Goal: Task Accomplishment & Management: Manage account settings

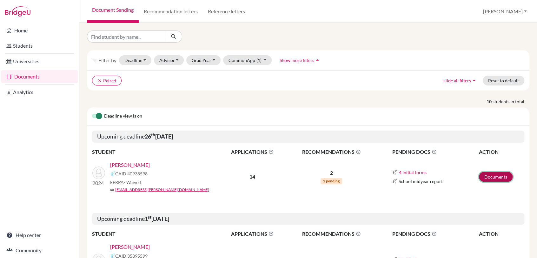
click at [497, 176] on link "Documents" at bounding box center [496, 177] width 34 height 10
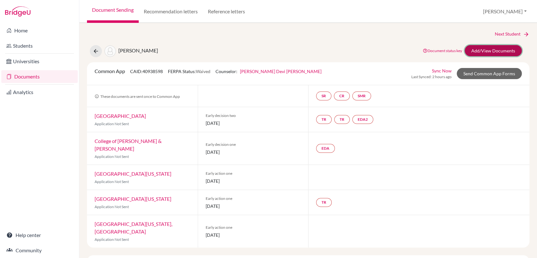
click at [501, 52] on link "Add/View Documents" at bounding box center [493, 50] width 57 height 11
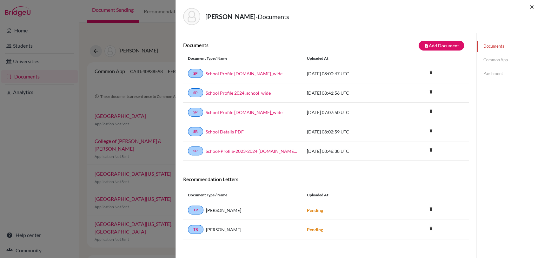
click at [532, 6] on span "×" at bounding box center [532, 6] width 4 height 9
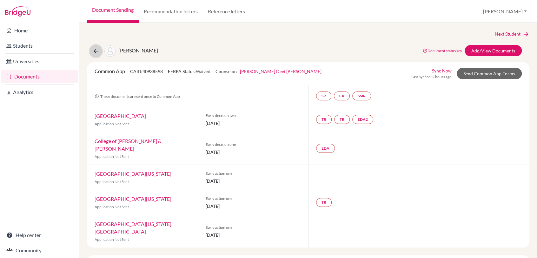
click at [92, 50] on button at bounding box center [96, 51] width 12 height 12
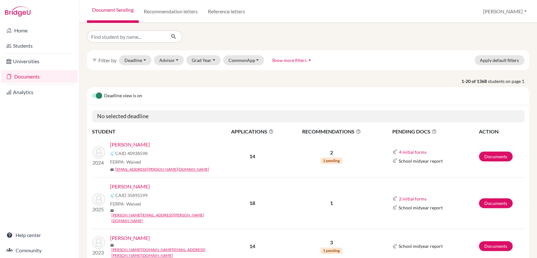
drag, startPoint x: 169, startPoint y: 143, endPoint x: 108, endPoint y: 141, distance: 60.7
click at [108, 141] on div "2024 [PERSON_NAME] CAID 40938598 FERPA - Waived mail [EMAIL_ADDRESS][PERSON_NAM…" at bounding box center [156, 156] width 136 height 31
copy link "[PERSON_NAME]"
click at [255, 61] on button "CommonApp" at bounding box center [243, 60] width 41 height 10
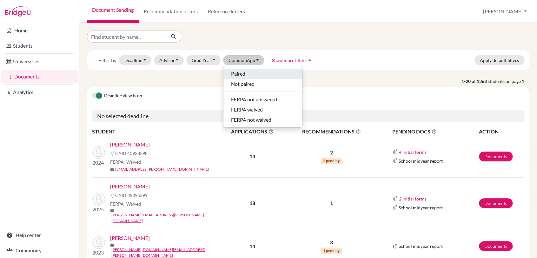
click at [236, 71] on span "Paired" at bounding box center [238, 74] width 14 height 8
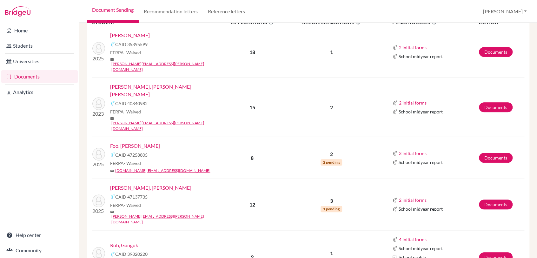
scroll to position [353, 0]
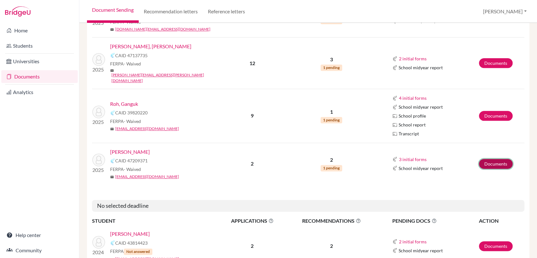
click at [487, 159] on link "Documents" at bounding box center [496, 164] width 34 height 10
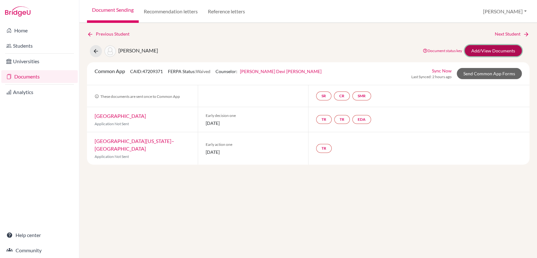
click at [502, 48] on link "Add/View Documents" at bounding box center [493, 50] width 57 height 11
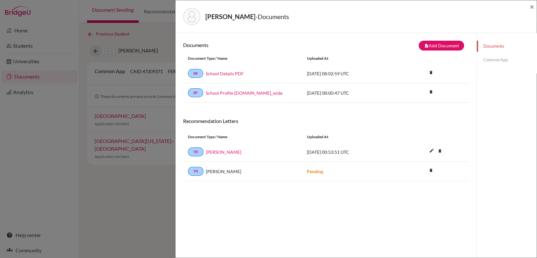
drag, startPoint x: 447, startPoint y: 243, endPoint x: 446, endPoint y: 251, distance: 8.0
click at [446, 251] on div "Documents note_add Add Document Document type Change explanation for Common App…" at bounding box center [326, 162] width 286 height 243
